Goal: Information Seeking & Learning: Find specific fact

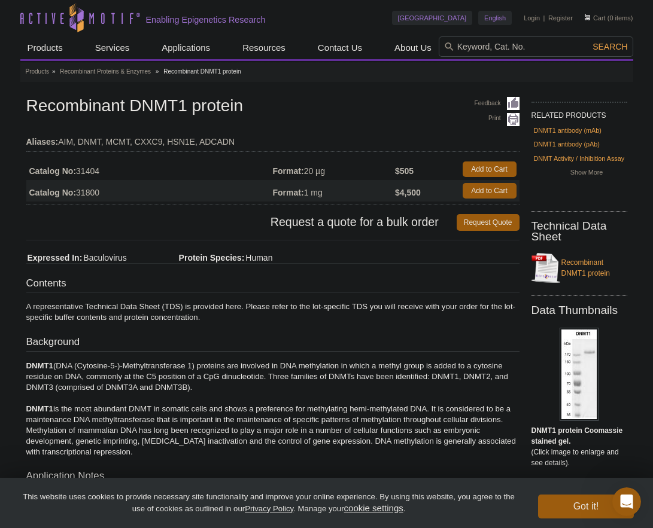
click at [63, 142] on td "Aliases: AIM, DNMT, MCMT, CXXC9, HSN1E, ADCADN" at bounding box center [272, 138] width 493 height 19
copy td "AIM"
click at [111, 141] on td "Aliases: AIM, DNMT, MCMT, CXXC9, HSN1E, ADCADN" at bounding box center [272, 138] width 493 height 19
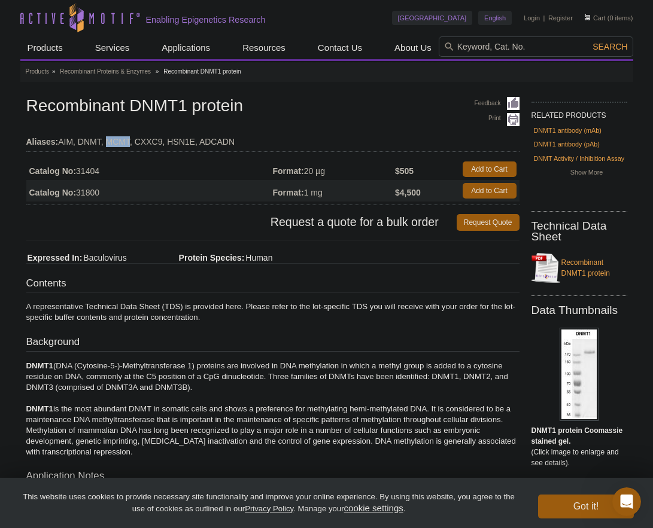
copy td "MCMT"
click at [150, 141] on td "Aliases: AIM, DNMT, MCMT, CXXC9, HSN1E, ADCADN" at bounding box center [272, 138] width 493 height 19
copy td "CXXC9"
click at [182, 139] on td "Aliases: AIM, DNMT, MCMT, CXXC9, HSN1E, ADCADN" at bounding box center [272, 138] width 493 height 19
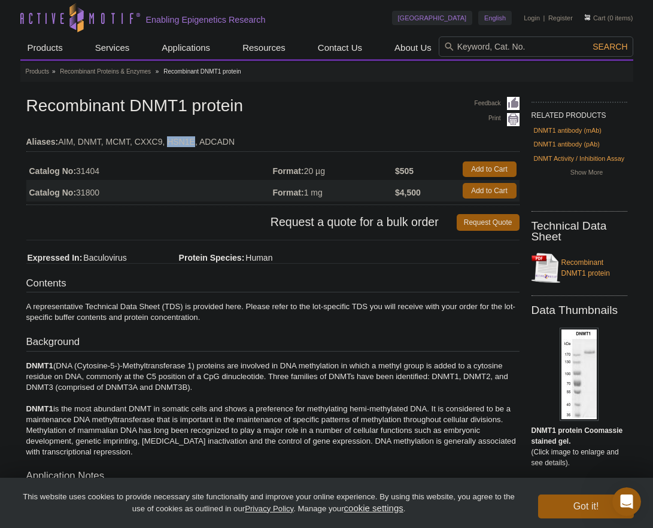
click at [182, 139] on td "Aliases: AIM, DNMT, MCMT, CXXC9, HSN1E, ADCADN" at bounding box center [272, 138] width 493 height 19
copy td "HSN1E"
click at [217, 141] on td "Aliases: AIM, DNMT, MCMT, CXXC9, HSN1E, ADCADN" at bounding box center [272, 138] width 493 height 19
copy td "ADCADN"
